Goal: Task Accomplishment & Management: Manage account settings

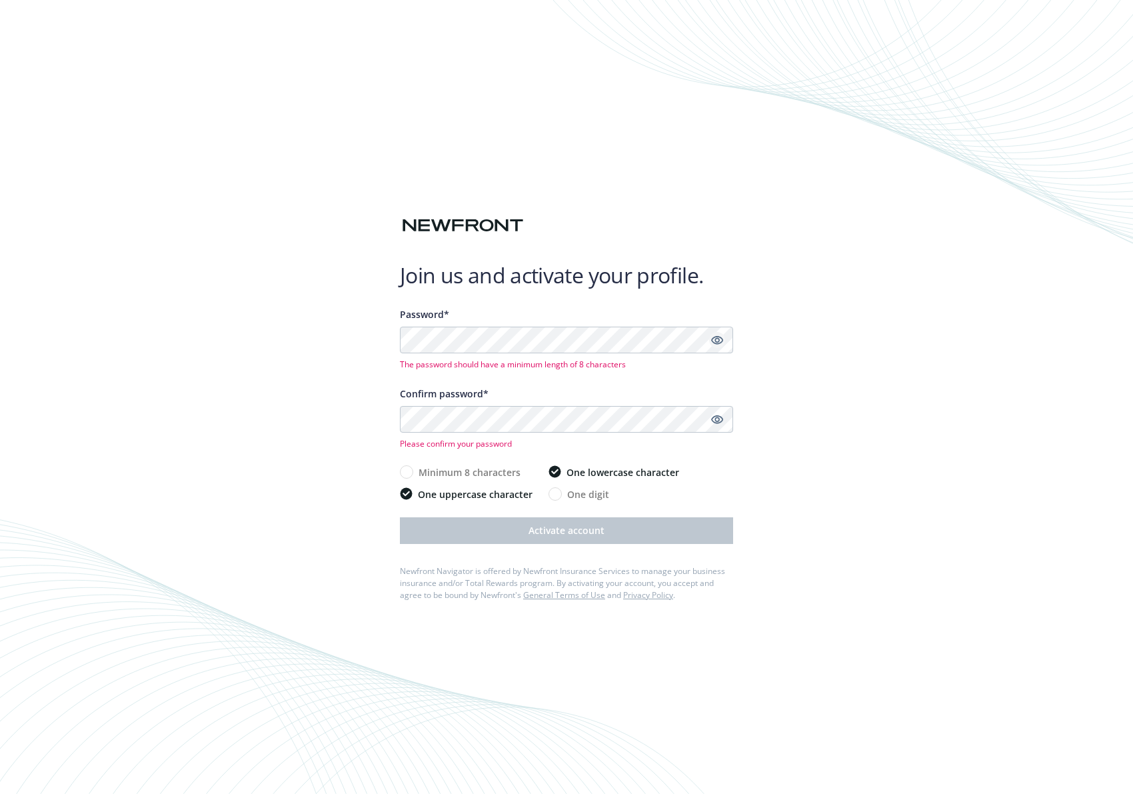
click at [719, 339] on icon "Show password" at bounding box center [717, 340] width 12 height 9
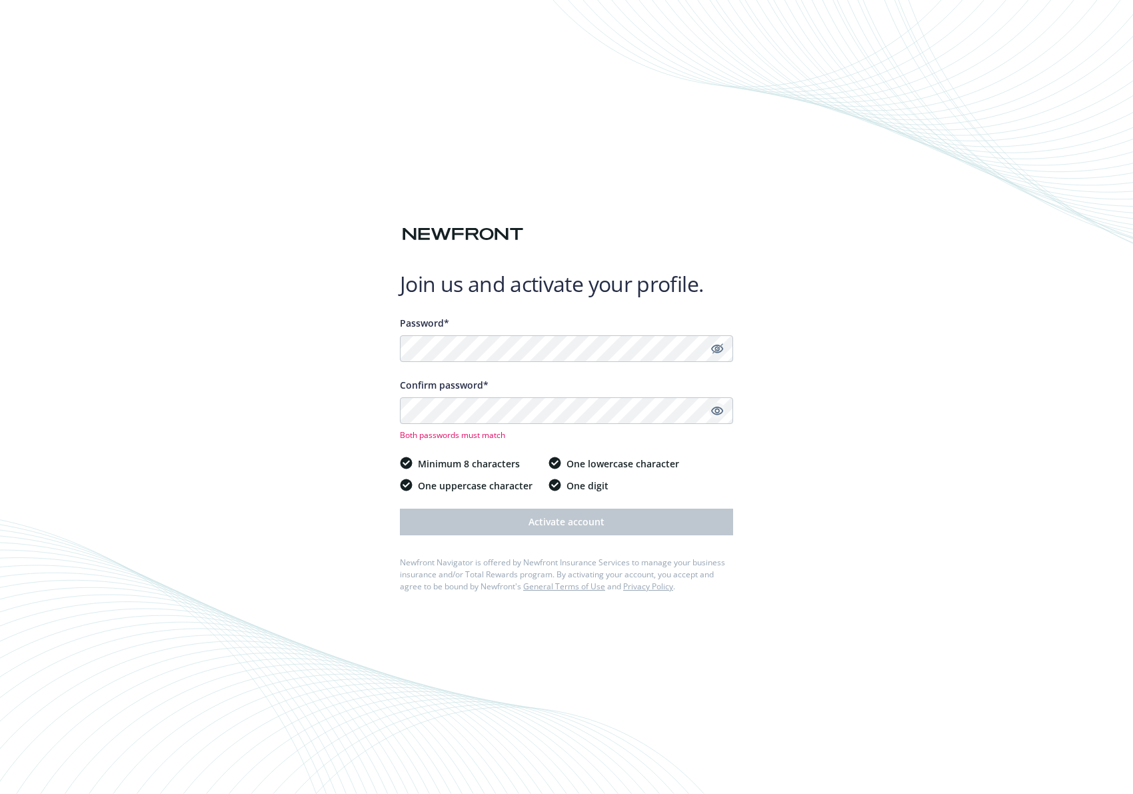
click at [718, 410] on icon "Show password" at bounding box center [717, 410] width 12 height 9
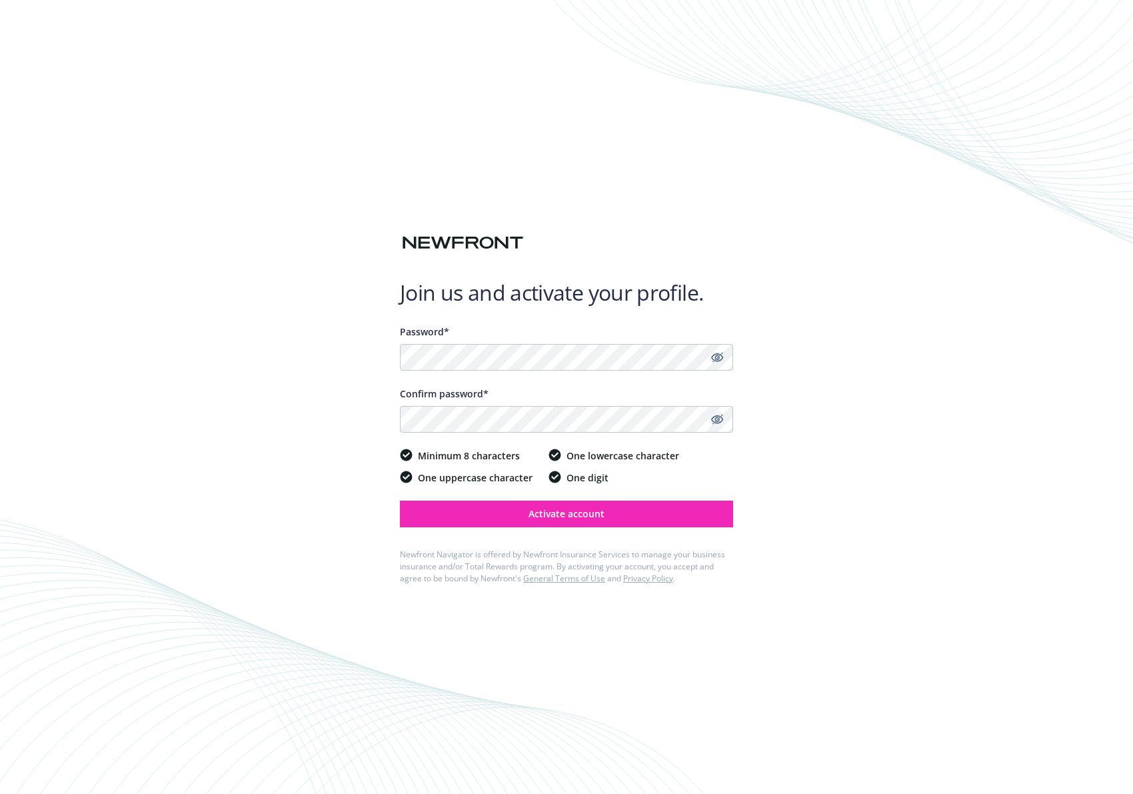
click at [970, 469] on div "Join us and activate your profile. Password* Confirm password* Minimum 8 charac…" at bounding box center [566, 397] width 1133 height 794
click at [573, 514] on span "Activate account" at bounding box center [566, 513] width 76 height 13
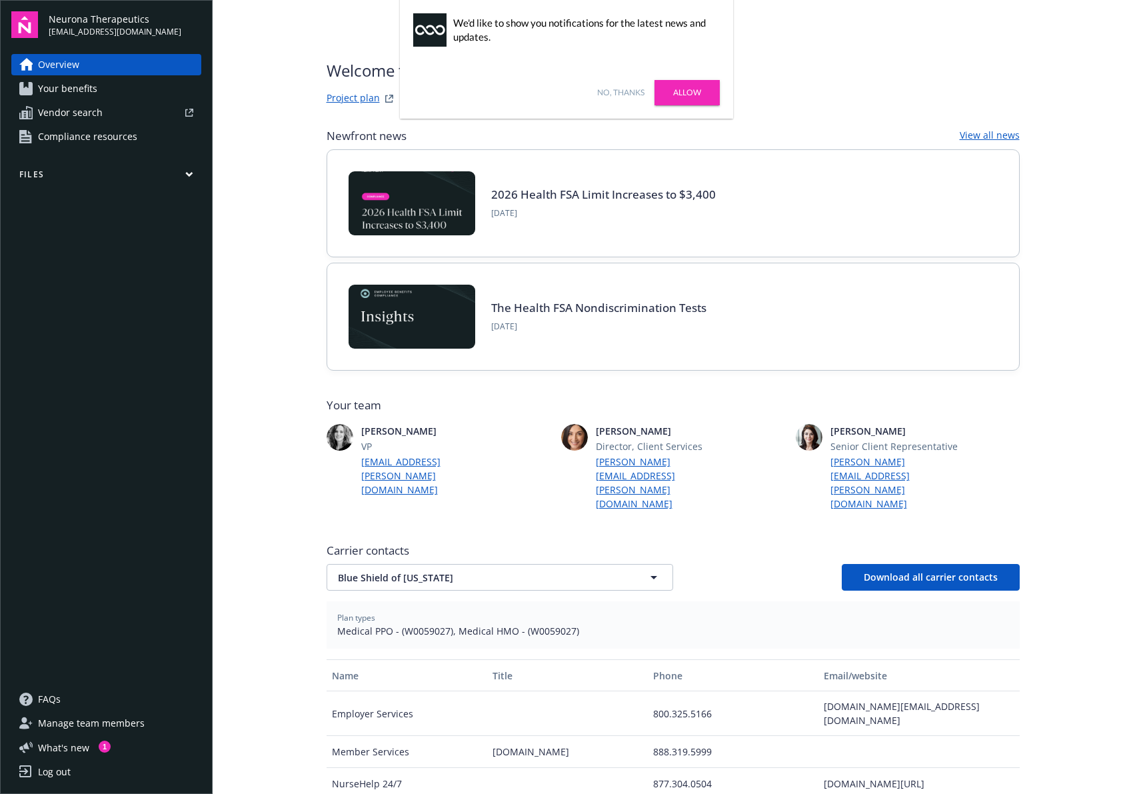
click at [674, 89] on link "Allow" at bounding box center [686, 92] width 65 height 25
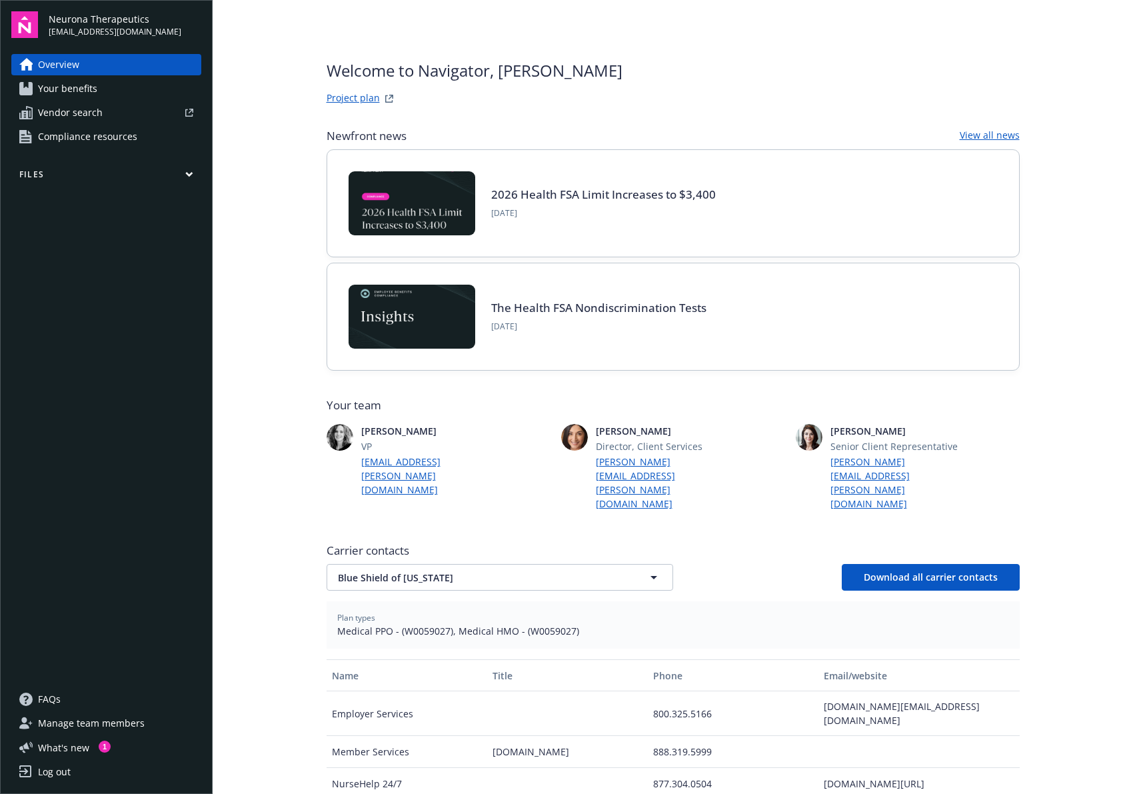
click at [56, 87] on span "Your benefits" at bounding box center [67, 88] width 59 height 21
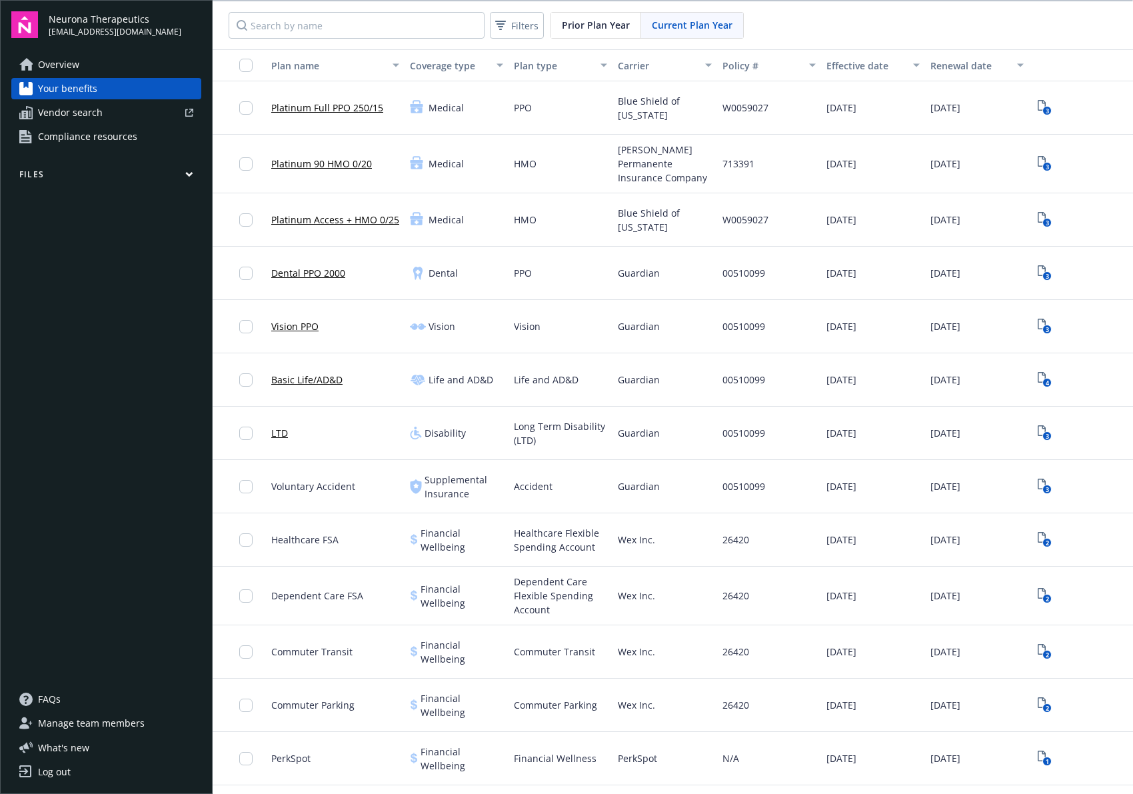
click at [65, 27] on span "cjohnson@neuronatx.com" at bounding box center [115, 32] width 133 height 12
